Goal: Task Accomplishment & Management: Complete application form

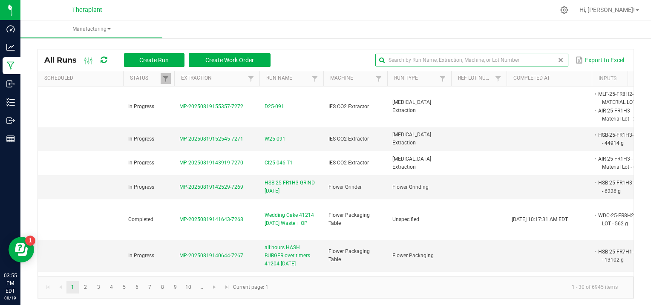
click at [532, 60] on input "text" at bounding box center [471, 60] width 192 height 13
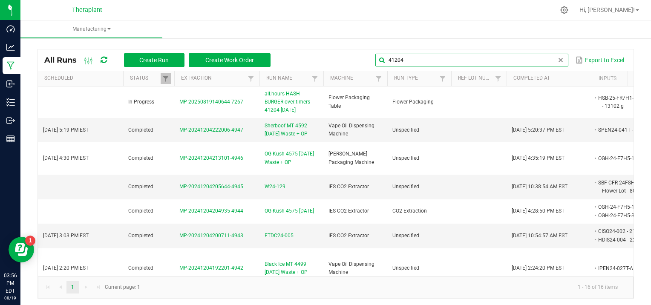
type input "41204"
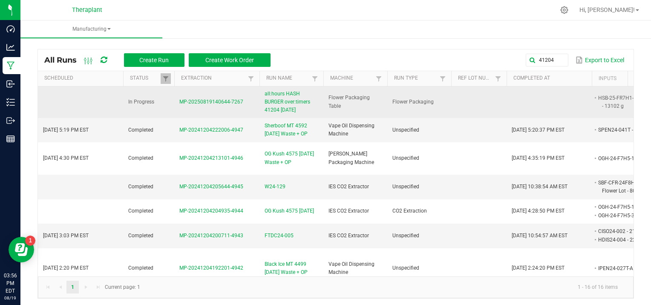
click at [216, 100] on span "MP-20250819140644-7267" at bounding box center [211, 102] width 64 height 6
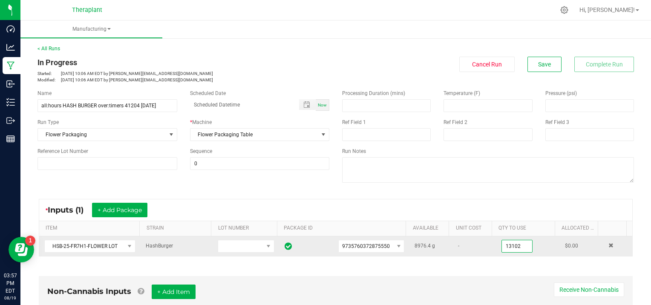
click at [516, 244] on input "13102" at bounding box center [517, 246] width 30 height 12
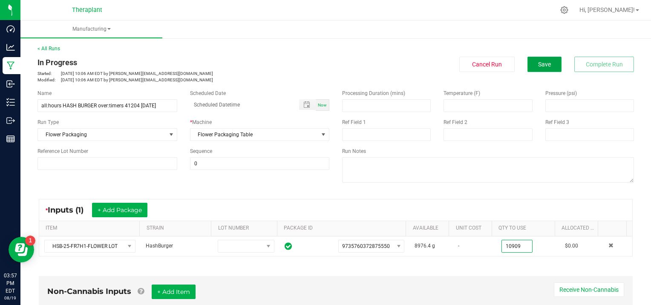
type input "10909.0000 g"
click at [538, 67] on span "Save" at bounding box center [544, 64] width 13 height 7
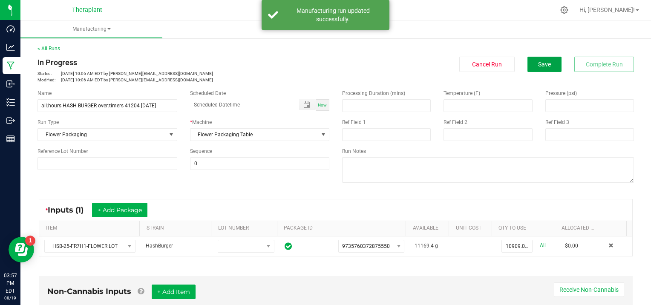
click at [538, 67] on span "Save" at bounding box center [544, 64] width 13 height 7
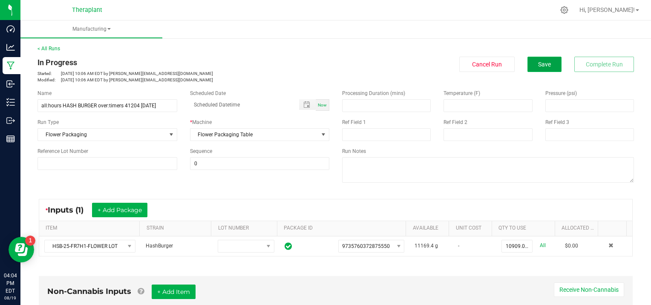
click at [538, 63] on span "Save" at bounding box center [544, 64] width 13 height 7
click at [534, 60] on button "Save" at bounding box center [544, 64] width 34 height 15
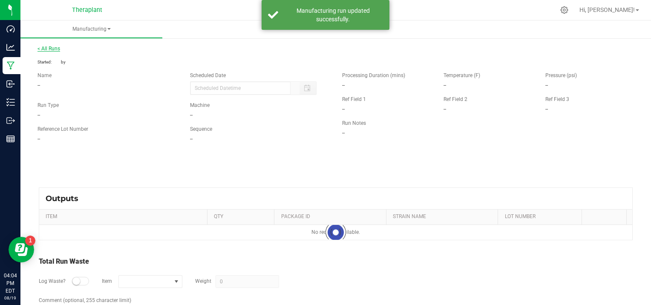
click at [55, 46] on link "< All Runs" at bounding box center [48, 49] width 23 height 6
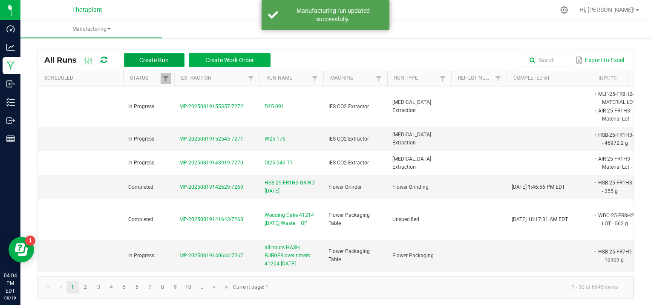
click at [148, 55] on button "Create Run" at bounding box center [154, 60] width 60 height 14
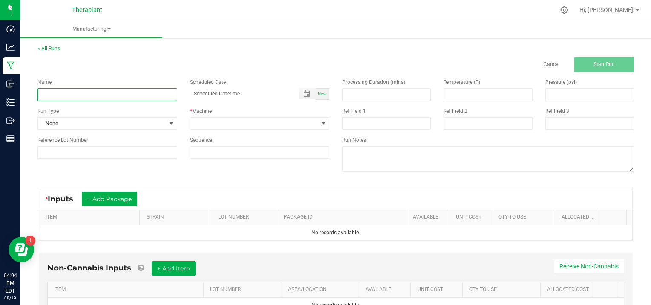
click at [49, 89] on input at bounding box center [107, 94] width 140 height 13
type input "BANAPPLE MEDELLIN 7g 41228 [DATE]"
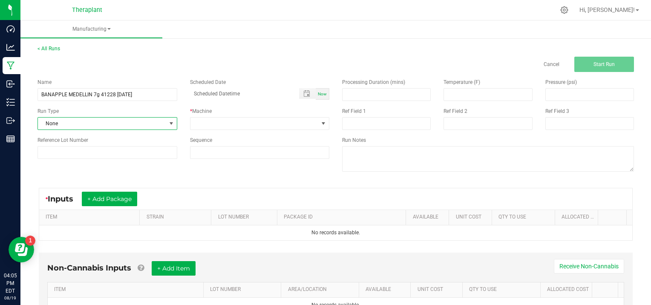
click at [170, 122] on span at bounding box center [171, 123] width 7 height 7
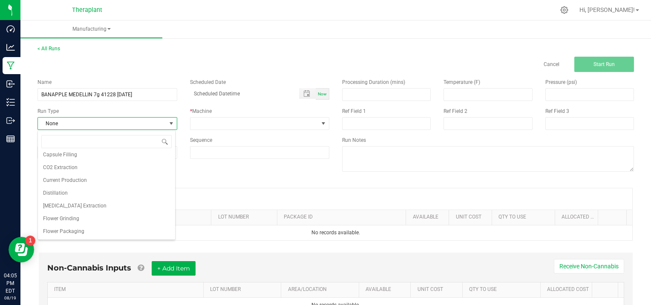
scroll to position [34, 0]
click at [93, 216] on li "Flower Packaging" at bounding box center [106, 214] width 137 height 13
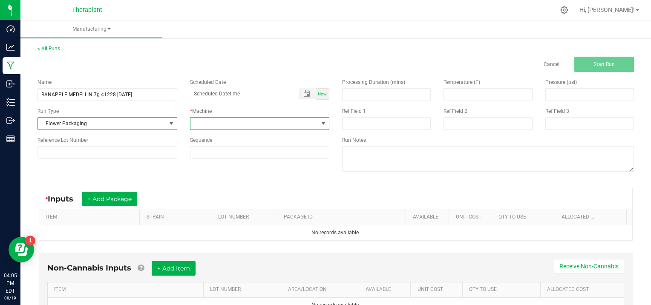
click at [320, 122] on span at bounding box center [323, 123] width 7 height 7
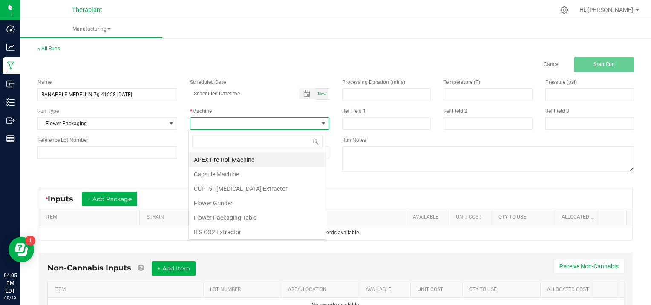
scroll to position [12, 138]
click at [249, 216] on li "Flower Packaging Table" at bounding box center [257, 217] width 137 height 14
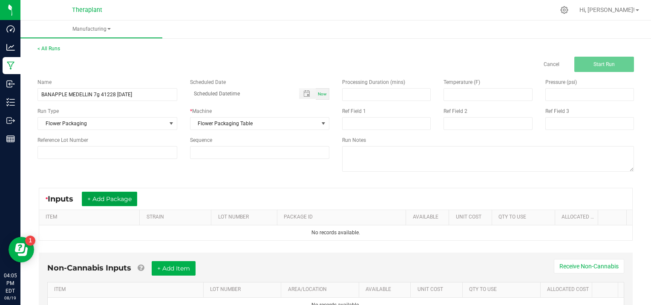
click at [112, 194] on button "+ Add Package" at bounding box center [109, 199] width 55 height 14
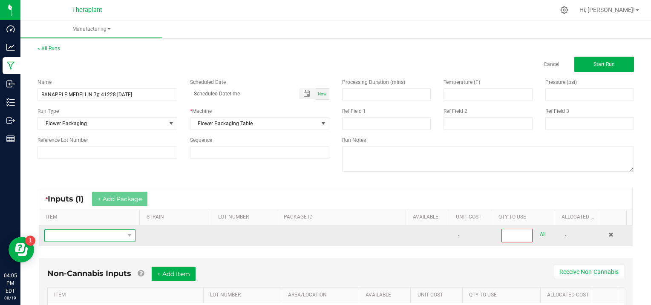
click at [68, 237] on span "NO DATA FOUND" at bounding box center [85, 236] width 80 height 12
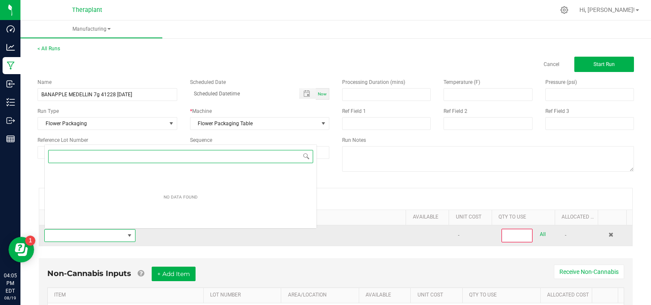
scroll to position [12, 88]
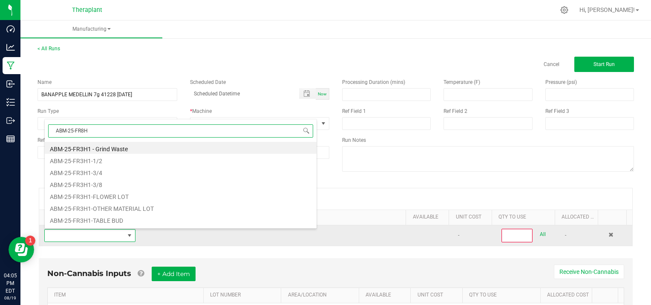
type input "ABM-25-FR8H2"
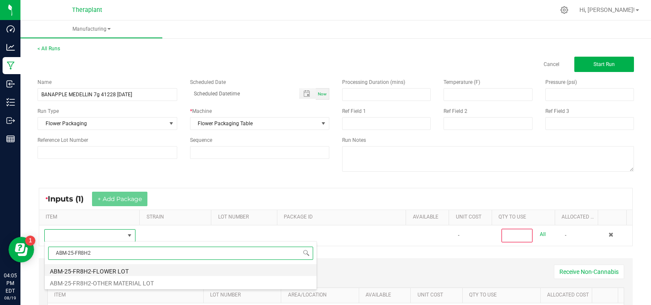
click at [115, 270] on li "ABM-25-FR8H2-FLOWER LOT" at bounding box center [181, 270] width 272 height 12
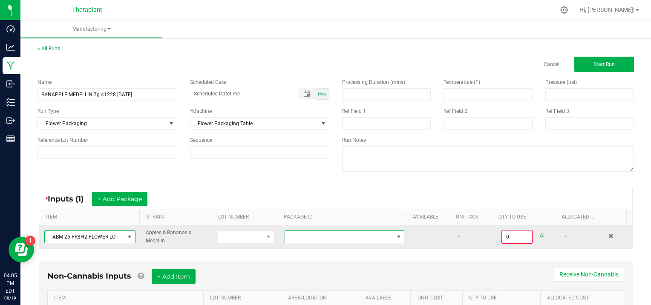
click at [395, 235] on span at bounding box center [398, 236] width 7 height 7
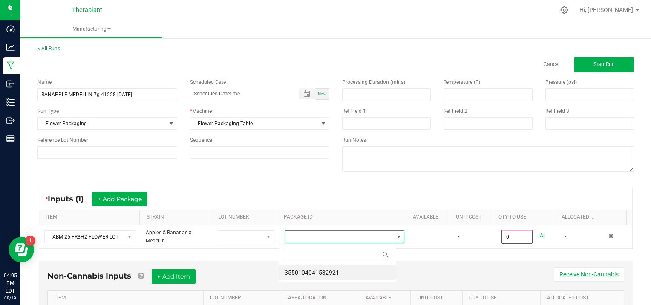
scroll to position [12, 117]
click at [356, 276] on li "3550104041532921" at bounding box center [337, 272] width 116 height 14
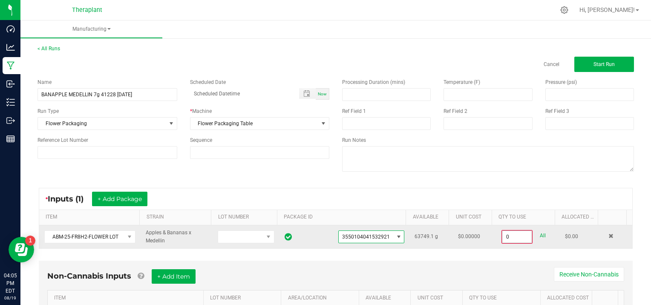
click at [518, 233] on input "0" at bounding box center [516, 237] width 29 height 12
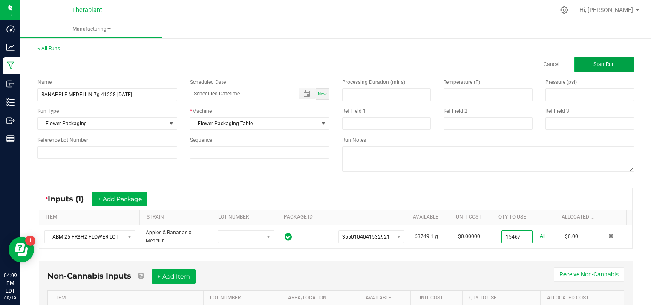
type input "15467.0000 g"
click at [593, 61] on span "Start Run" at bounding box center [603, 64] width 21 height 6
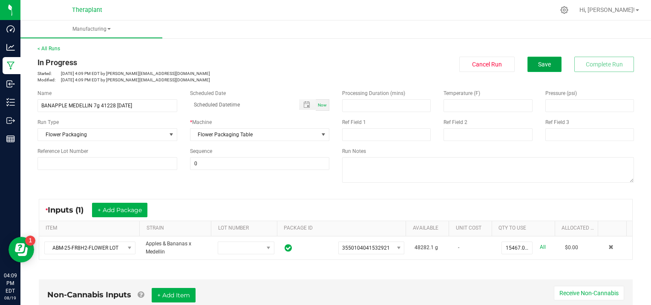
click at [527, 63] on button "Save" at bounding box center [544, 64] width 34 height 15
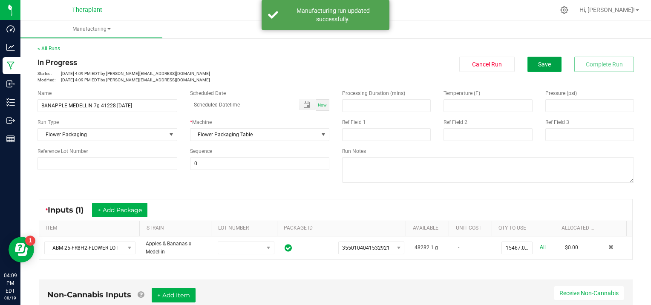
click at [527, 65] on button "Save" at bounding box center [544, 64] width 34 height 15
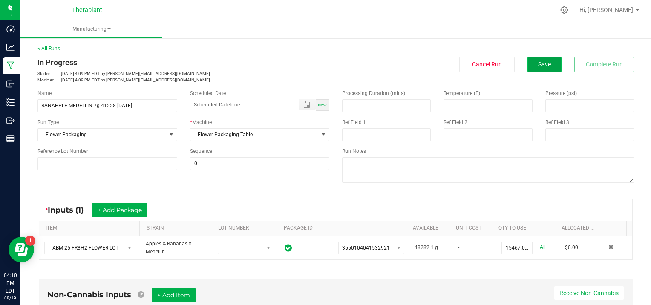
click at [542, 65] on span "Save" at bounding box center [544, 64] width 13 height 7
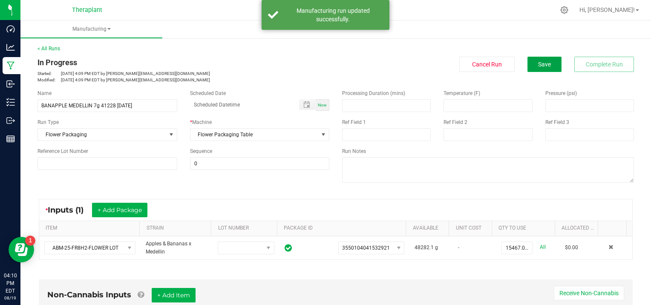
click at [542, 65] on span "Save" at bounding box center [544, 64] width 13 height 7
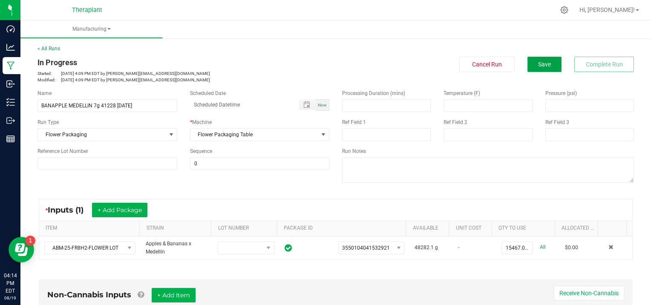
click at [534, 68] on button "Save" at bounding box center [544, 64] width 34 height 15
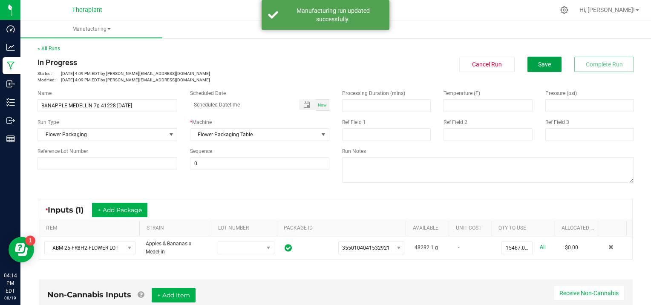
click at [534, 68] on button "Save" at bounding box center [544, 64] width 34 height 15
click at [51, 47] on link "< All Runs" at bounding box center [48, 49] width 23 height 6
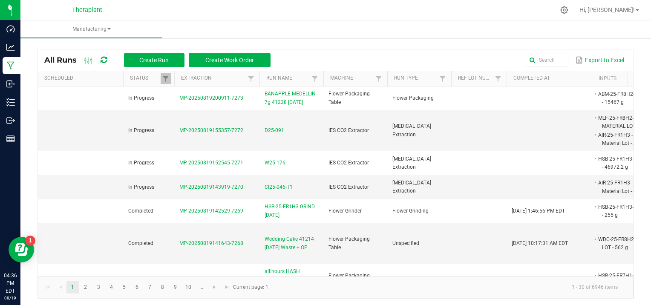
click at [173, 22] on ul "Manufacturing" at bounding box center [345, 29] width 651 height 18
click at [208, 16] on div at bounding box center [353, 10] width 402 height 17
